Goal: Task Accomplishment & Management: Manage account settings

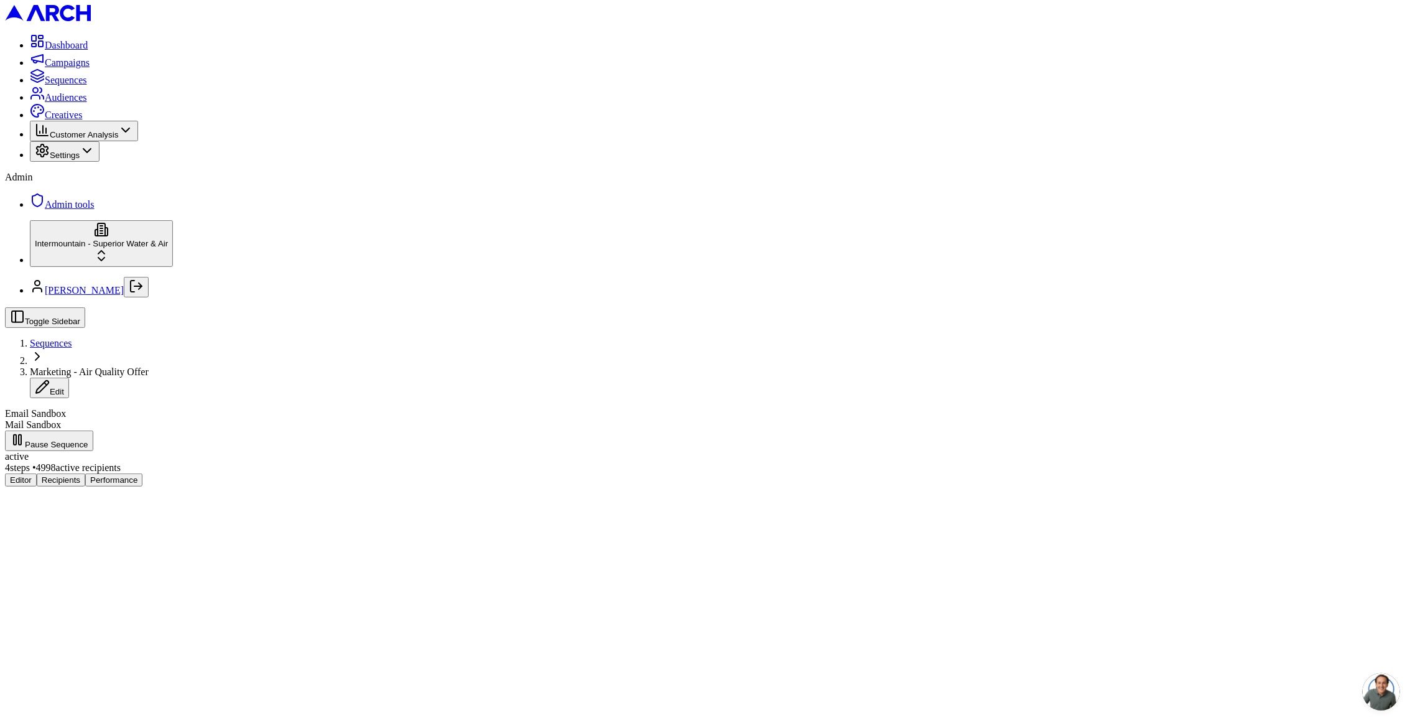
click at [142, 473] on button "Performance" at bounding box center [113, 479] width 57 height 13
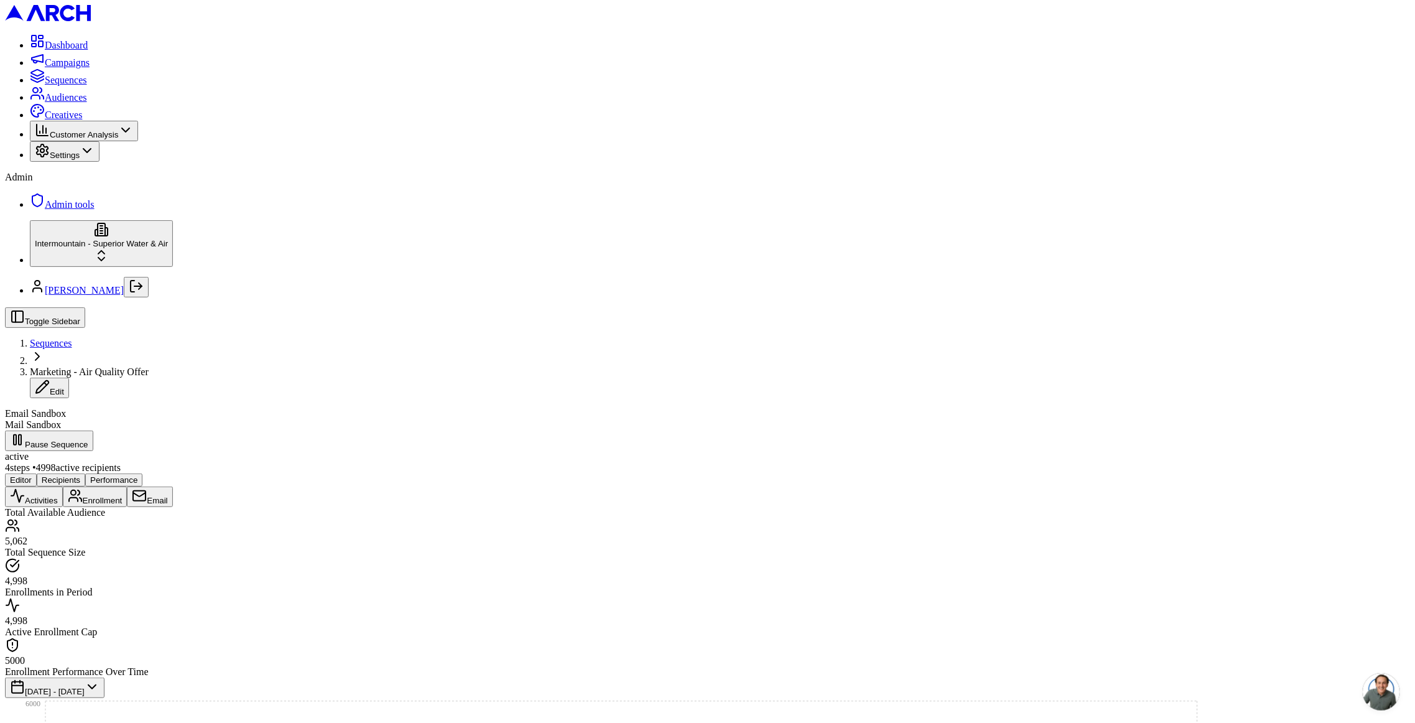
click at [172, 487] on button "Email" at bounding box center [149, 497] width 45 height 21
click at [57, 210] on span "Admin tools" at bounding box center [70, 204] width 50 height 11
click at [128, 487] on button "Enrollment" at bounding box center [95, 497] width 65 height 21
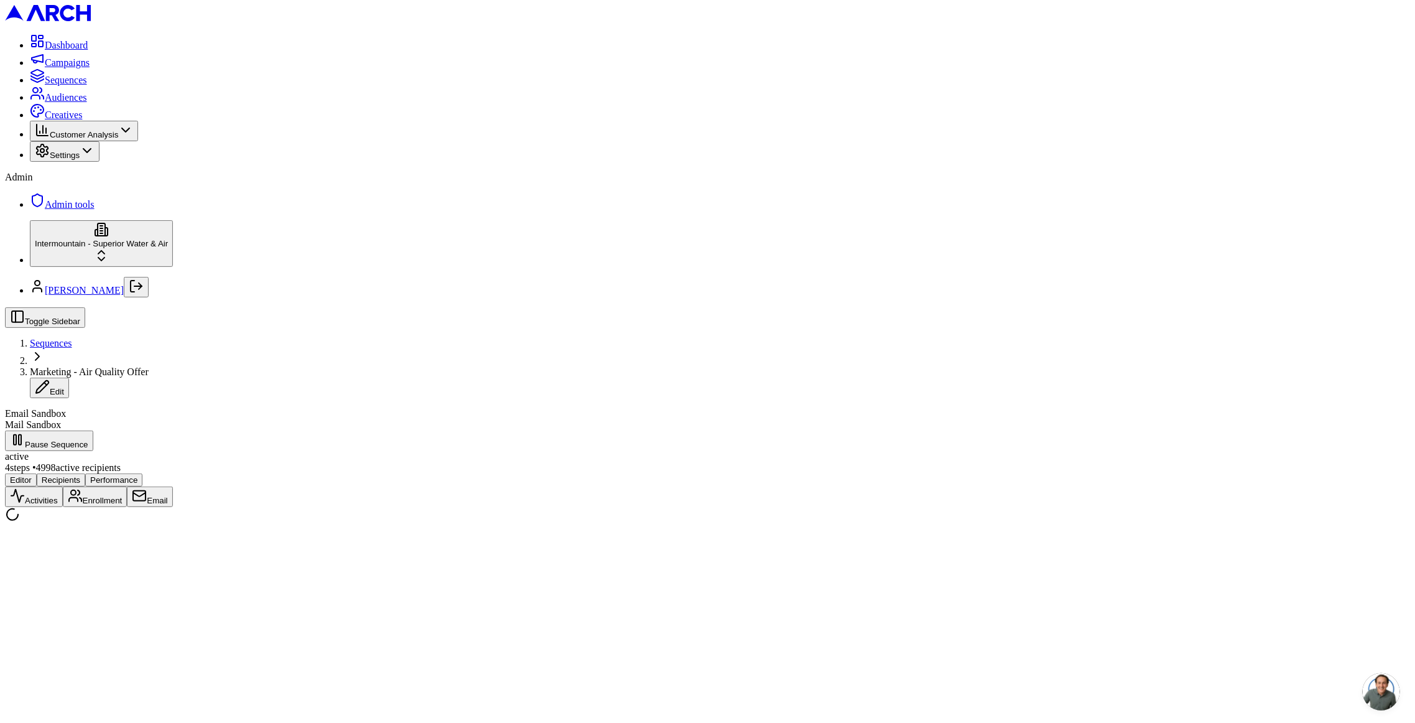
click at [63, 487] on button "Activities" at bounding box center [34, 497] width 58 height 21
click at [172, 487] on button "Email" at bounding box center [149, 497] width 45 height 21
click at [128, 487] on button "Enrollment" at bounding box center [95, 497] width 65 height 21
click at [172, 487] on button "Email" at bounding box center [149, 497] width 45 height 21
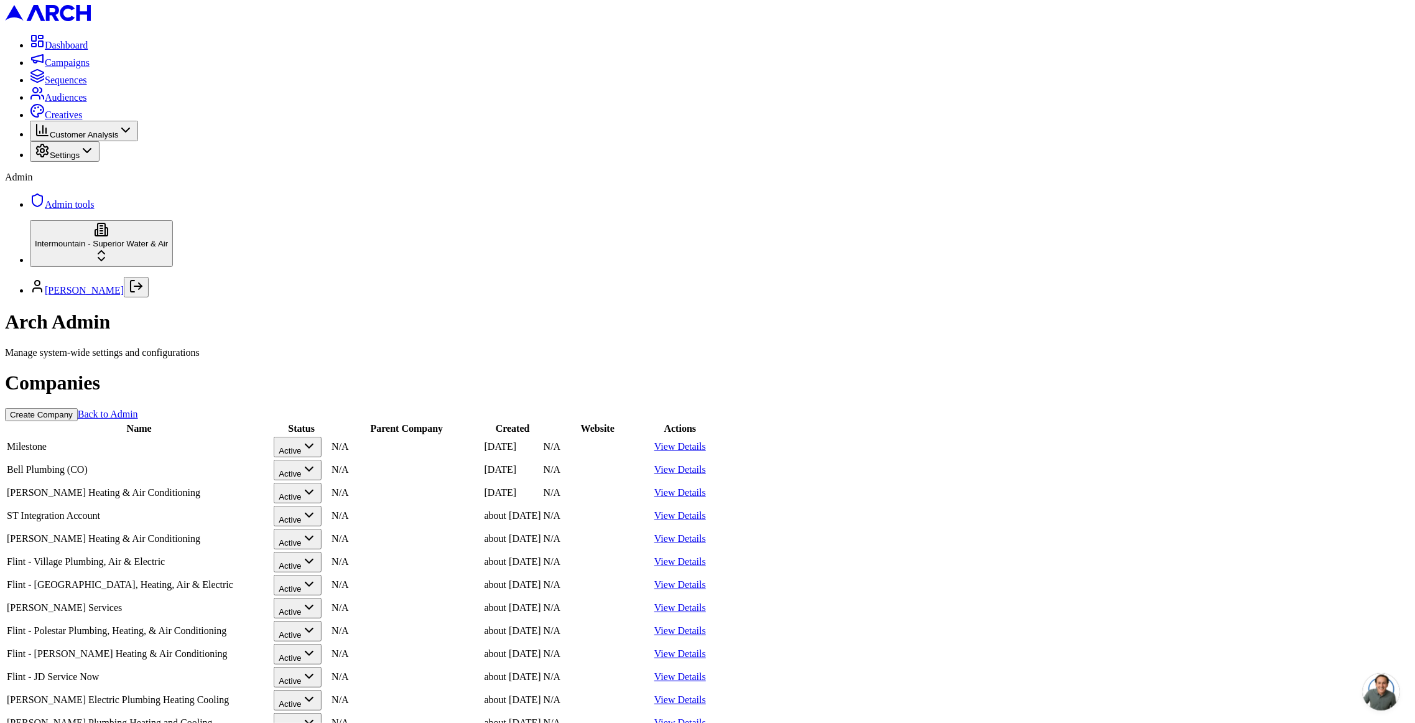
scroll to position [650, 0]
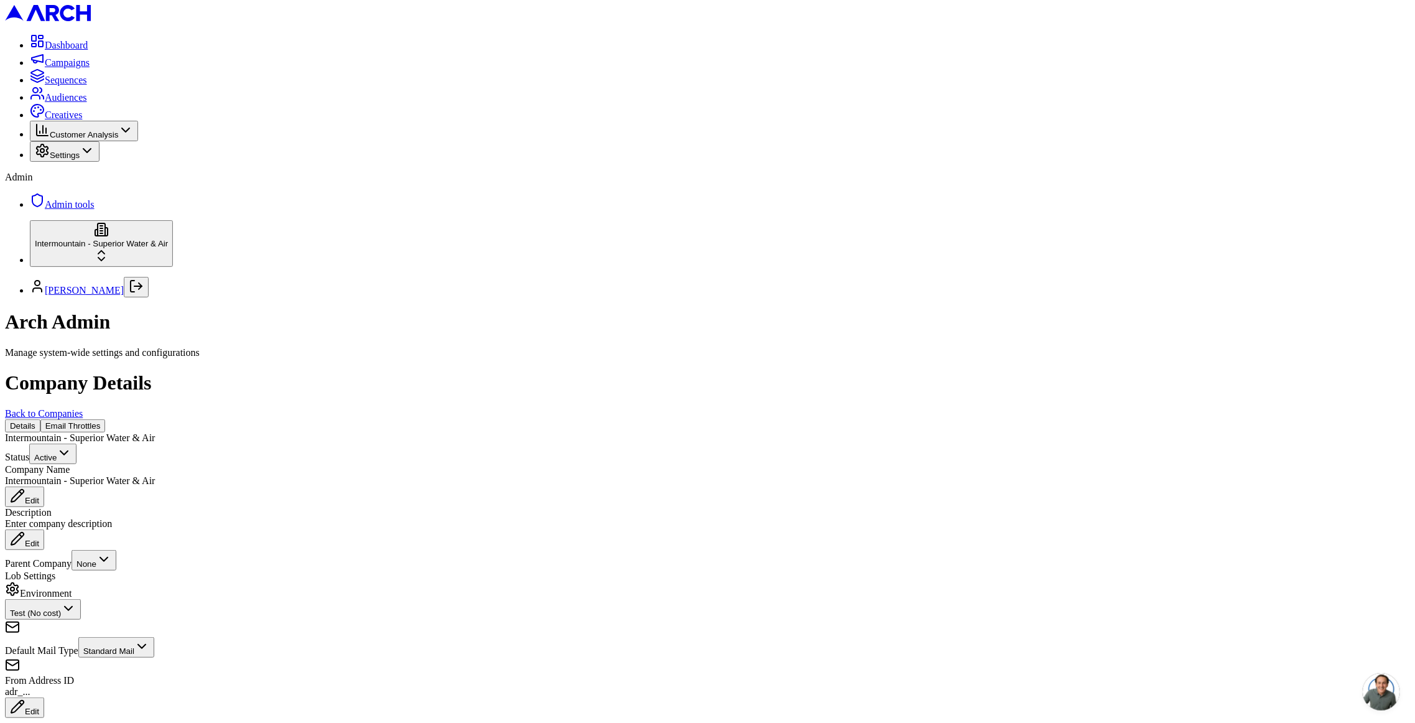
scroll to position [20, 0]
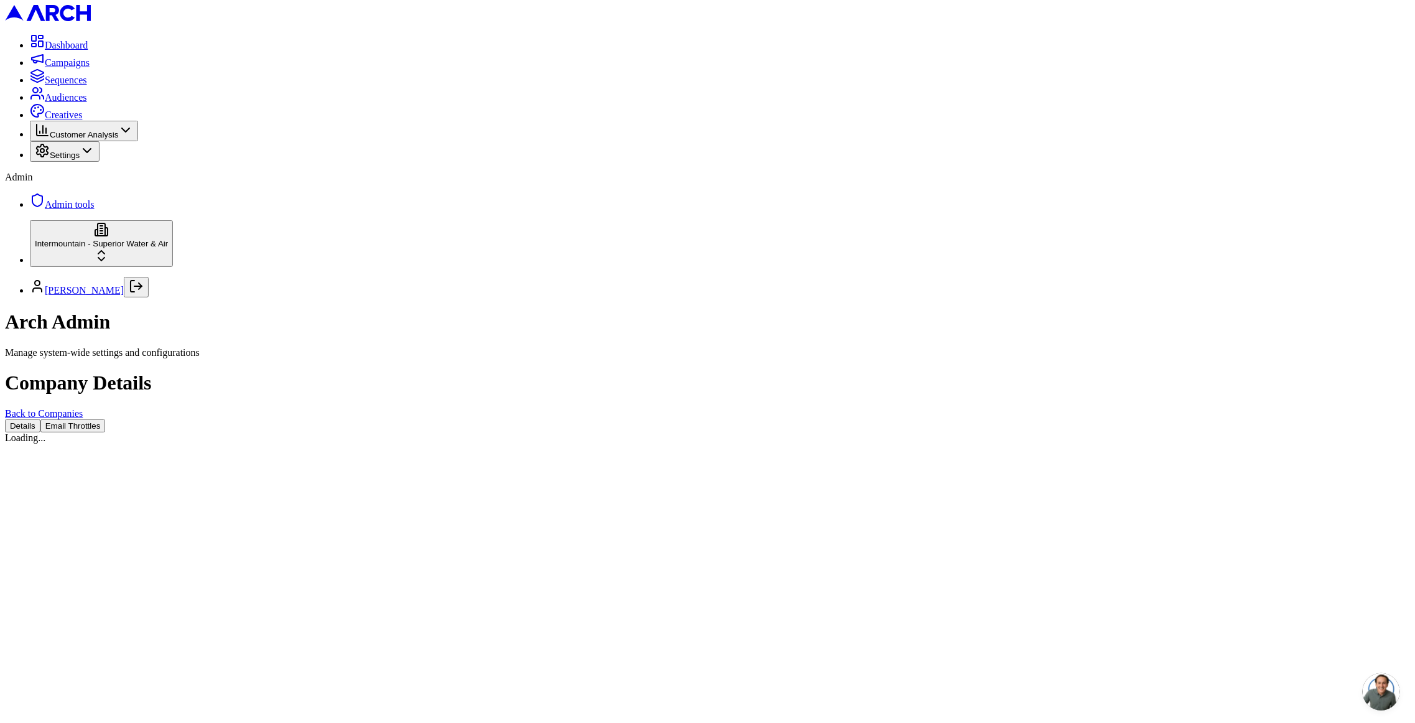
click at [262, 371] on div "Company Details Back to Companies Details Email Throttles Loading..." at bounding box center [707, 407] width 1405 height 72
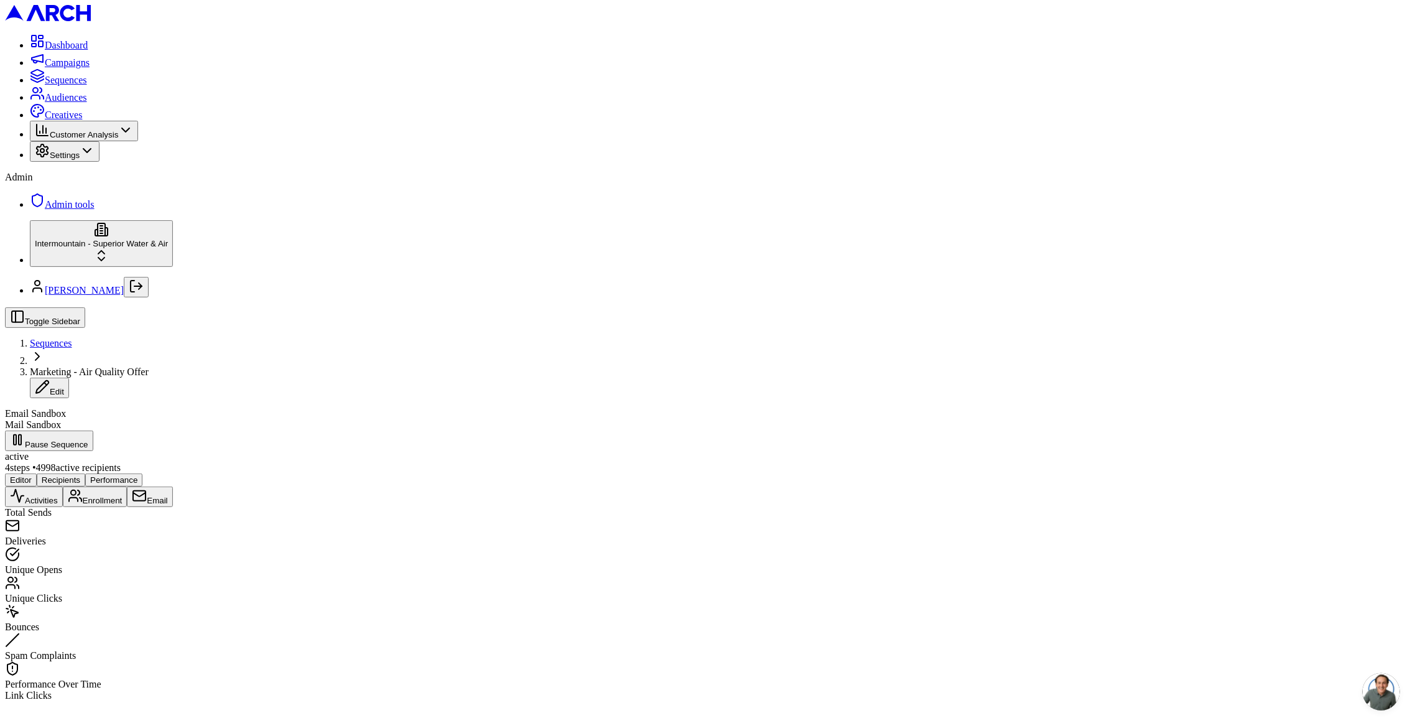
click at [172, 487] on button "Email" at bounding box center [149, 497] width 45 height 21
